Goal: Find specific page/section: Find specific page/section

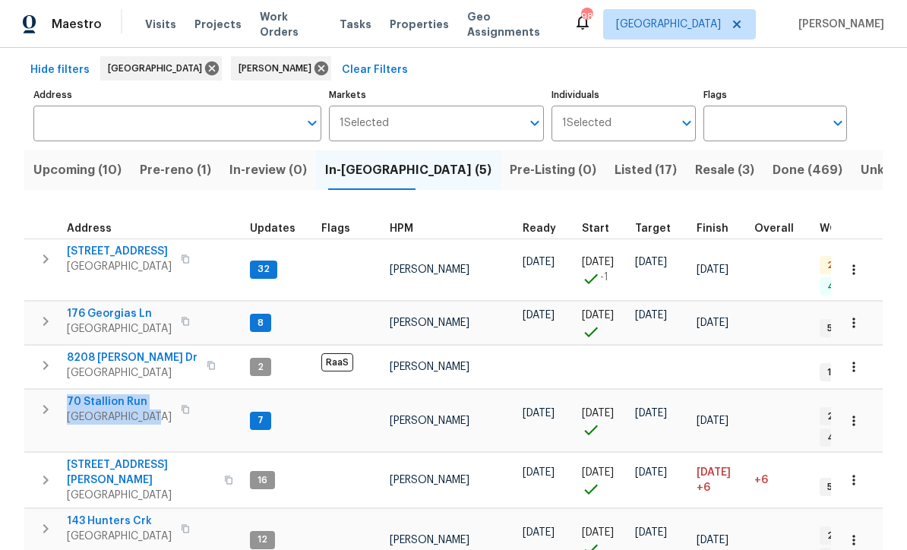
scroll to position [47, 0]
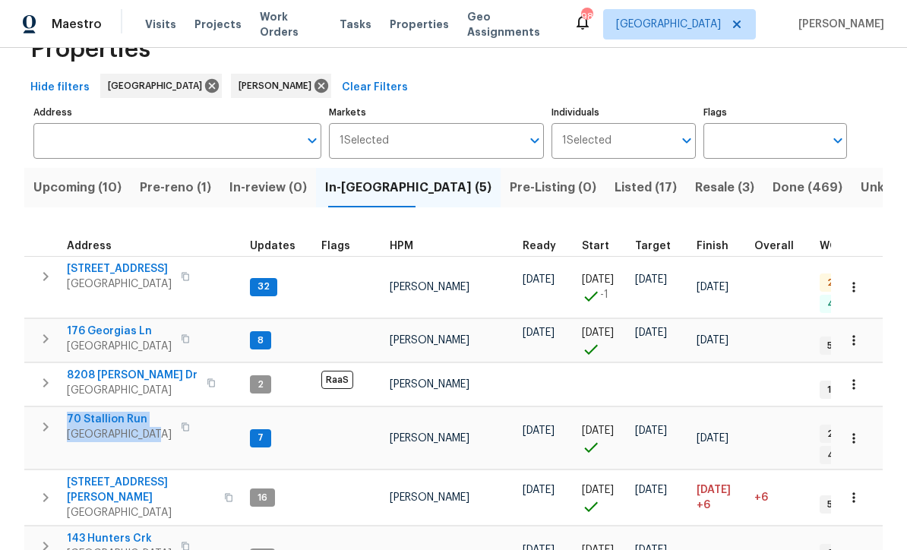
click at [31, 323] on button "button" at bounding box center [45, 338] width 30 height 30
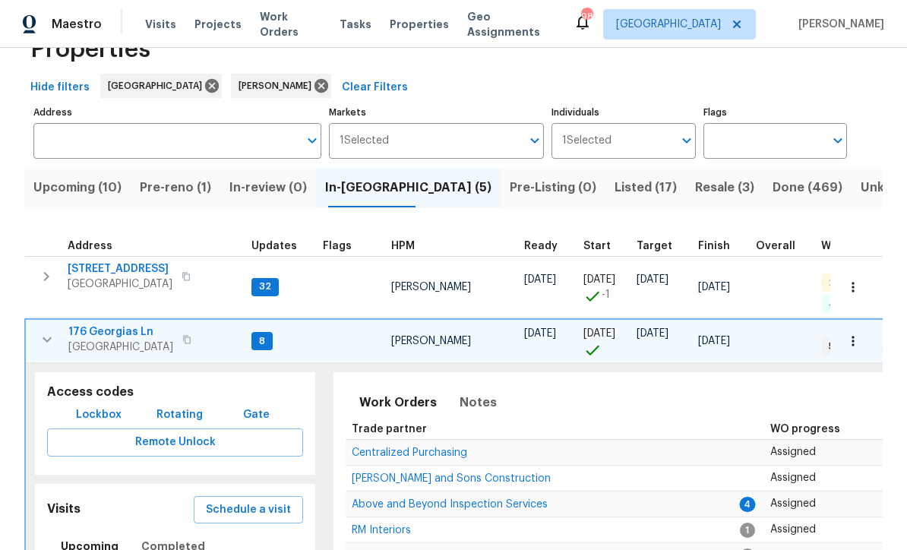
click at [99, 324] on span "176 Georgias Ln" at bounding box center [120, 331] width 105 height 15
click at [47, 337] on icon "button" at bounding box center [47, 339] width 9 height 5
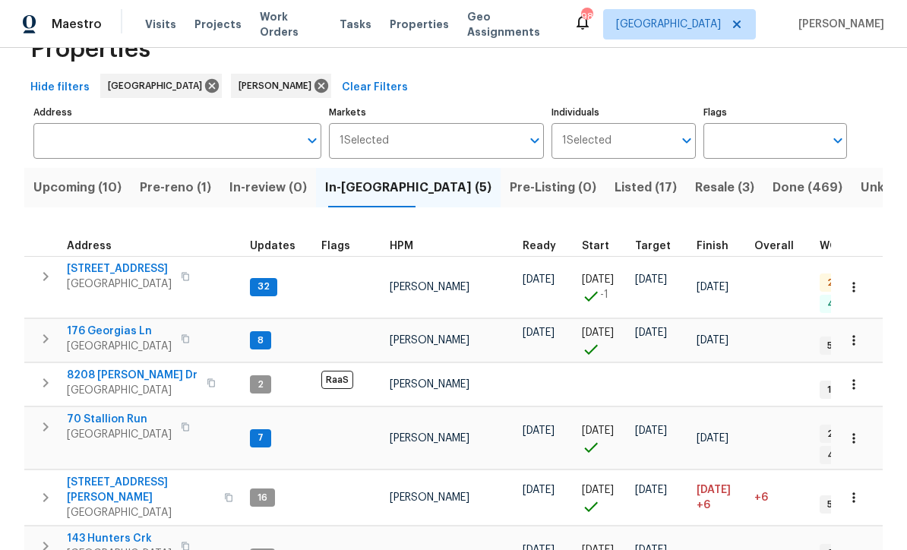
click at [108, 412] on span "70 Stallion Run" at bounding box center [119, 419] width 105 height 15
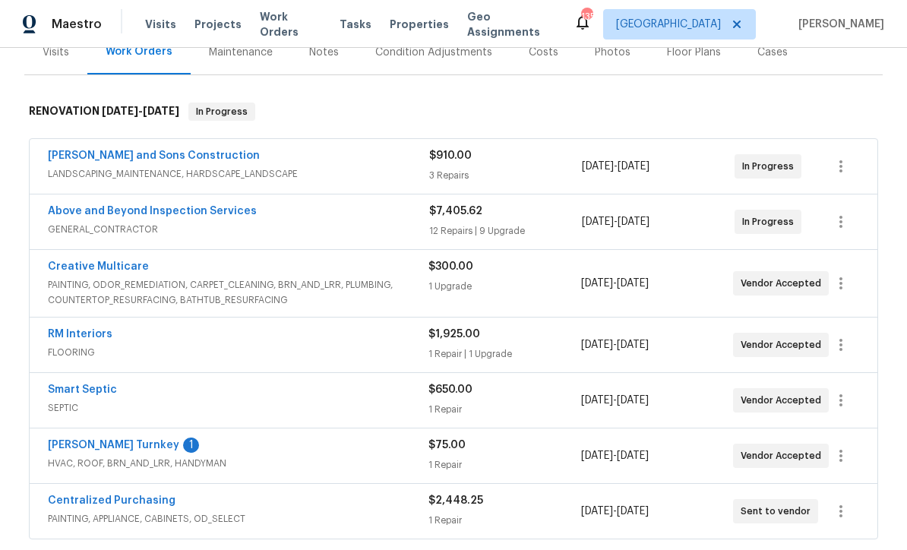
scroll to position [193, 0]
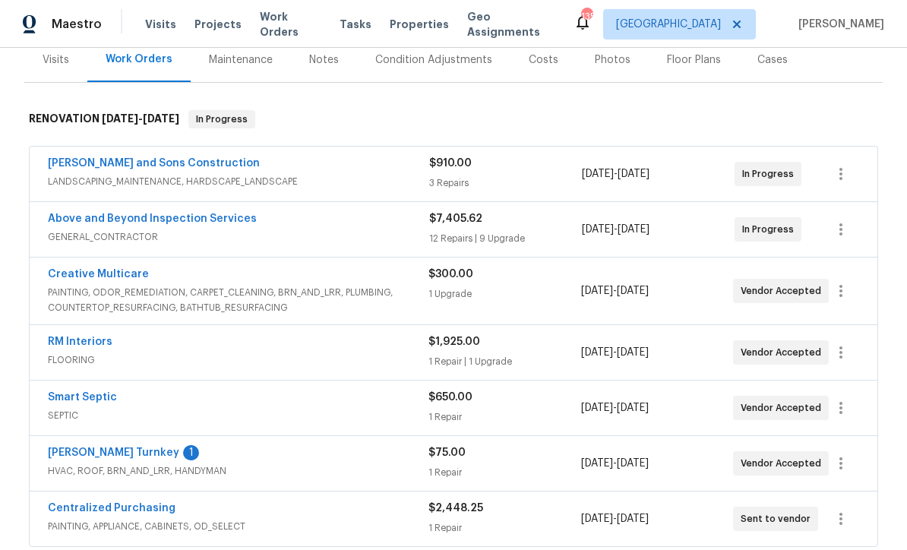
click at [92, 276] on link "Creative Multicare" at bounding box center [98, 274] width 101 height 11
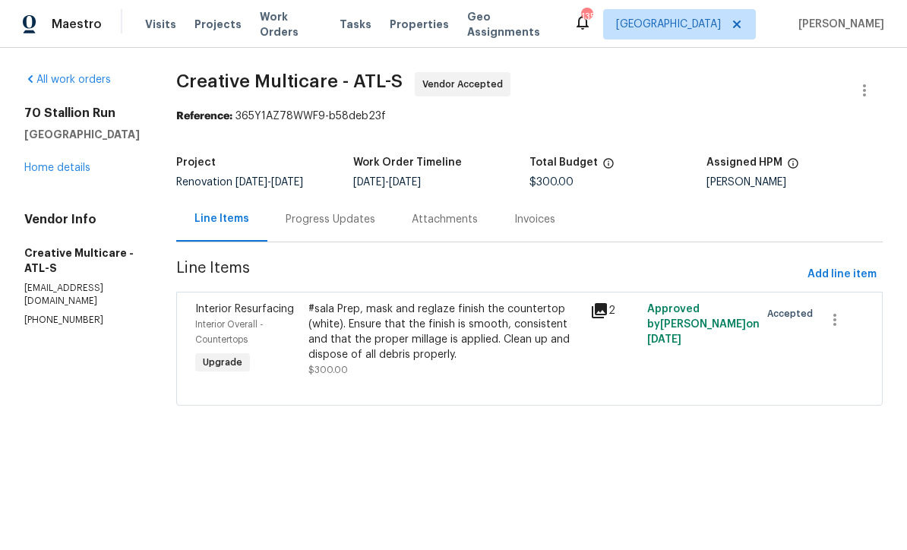
click at [51, 172] on link "Home details" at bounding box center [57, 167] width 66 height 11
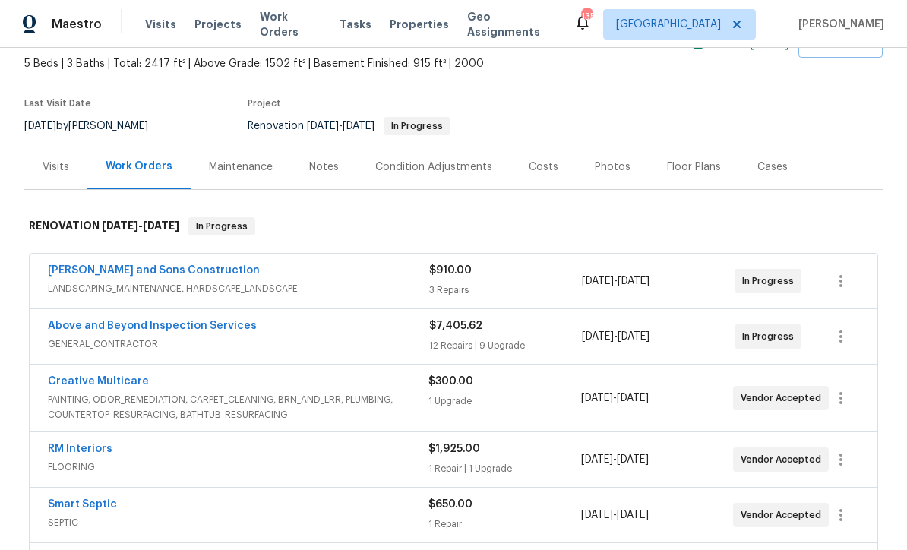
scroll to position [89, 0]
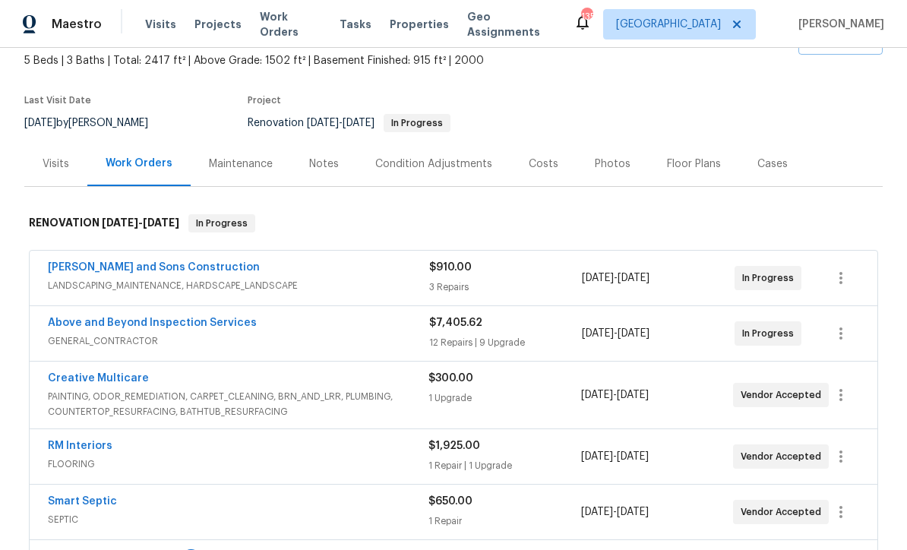
click at [90, 380] on link "Creative Multicare" at bounding box center [98, 378] width 101 height 11
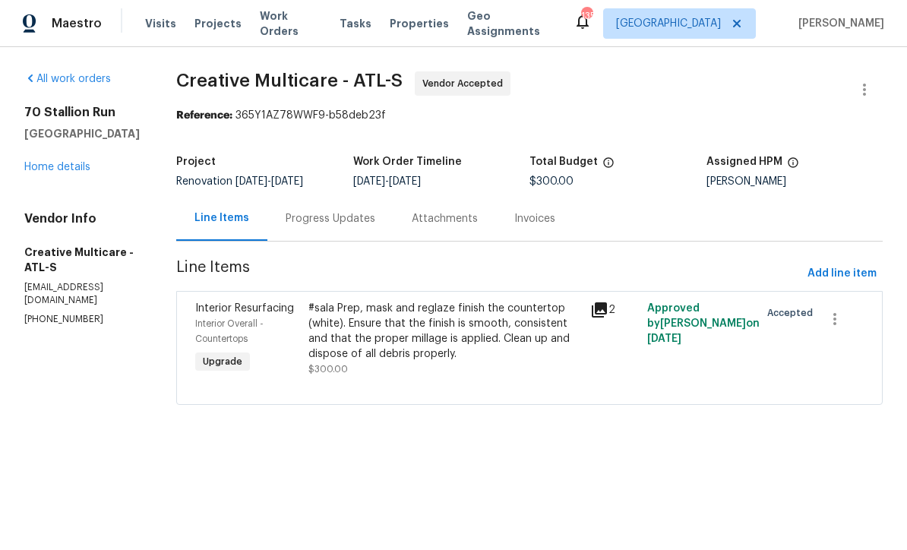
click at [41, 166] on link "Home details" at bounding box center [57, 167] width 66 height 11
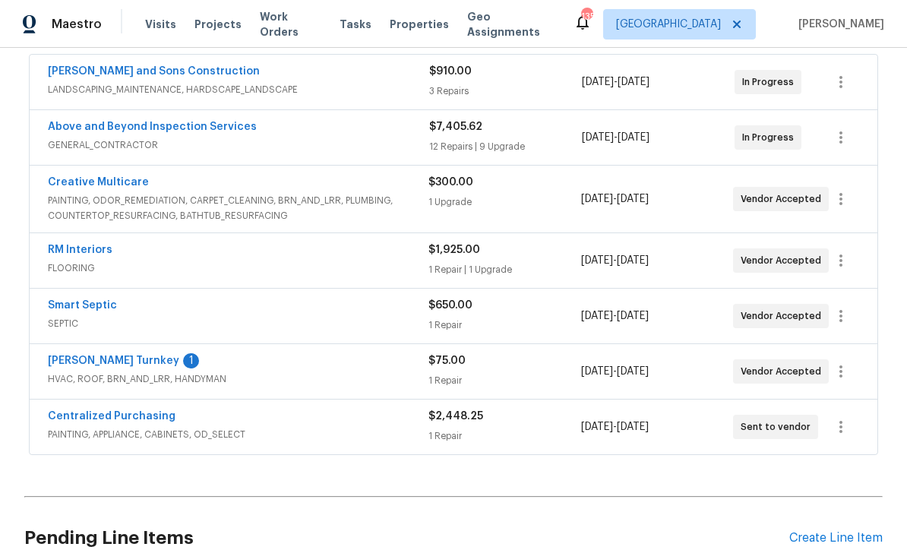
scroll to position [283, 0]
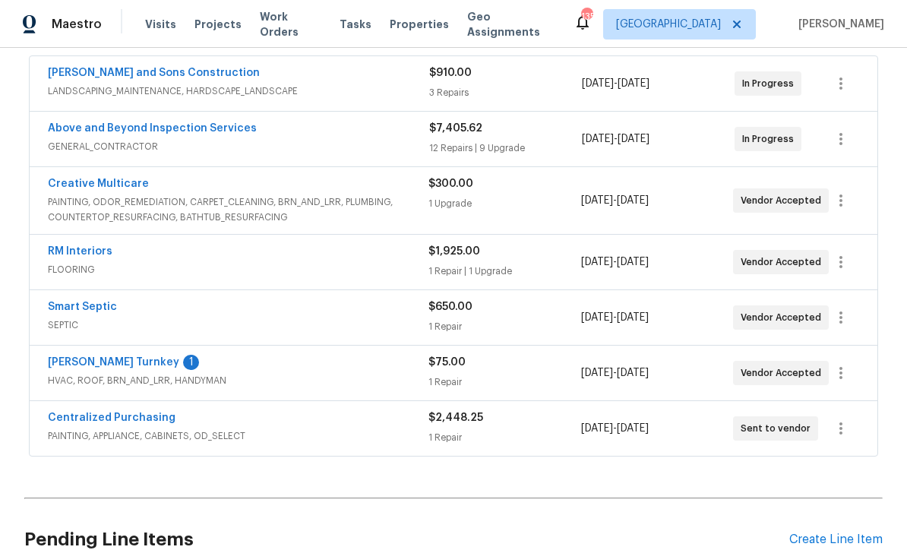
click at [121, 129] on link "Above and Beyond Inspection Services" at bounding box center [152, 128] width 209 height 11
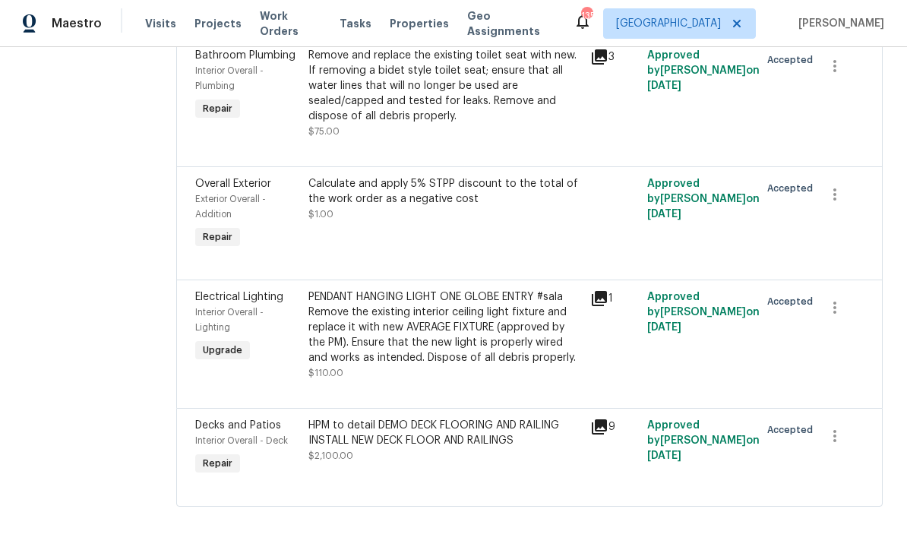
scroll to position [2746, 0]
click at [399, 125] on div "Remove and replace the existing toilet seat with new. If removing a bidet style…" at bounding box center [444, 87] width 273 height 76
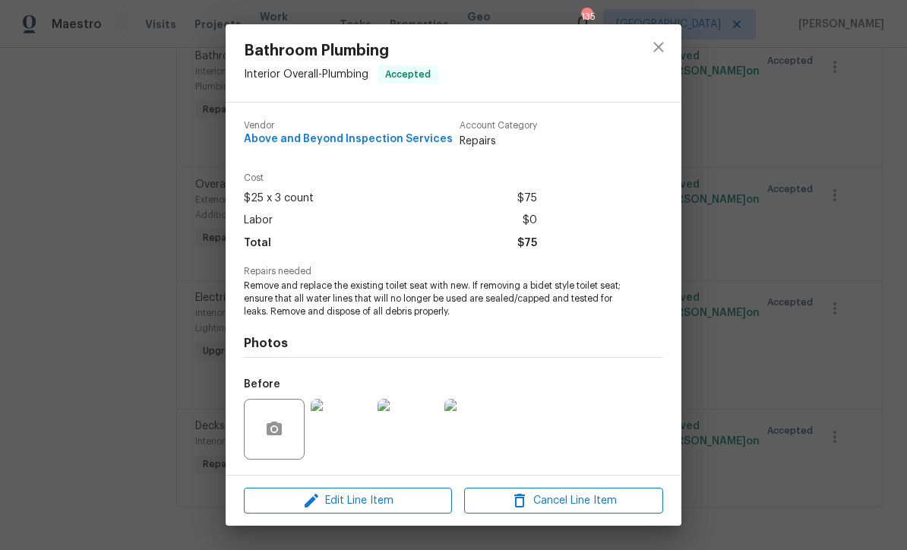
click at [272, 334] on div "Photos Before After" at bounding box center [453, 442] width 419 height 250
click at [664, 50] on icon "close" at bounding box center [658, 47] width 18 height 18
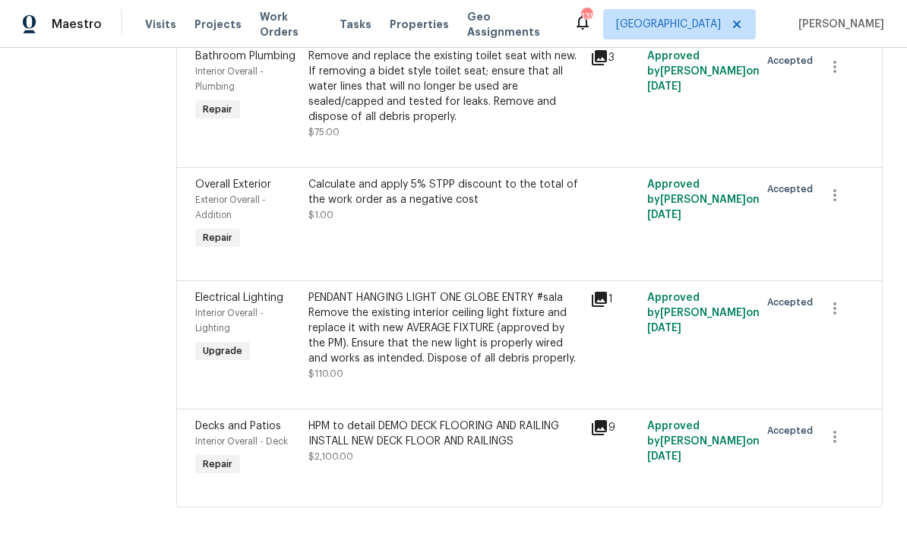
scroll to position [2803, 0]
